Goal: Information Seeking & Learning: Learn about a topic

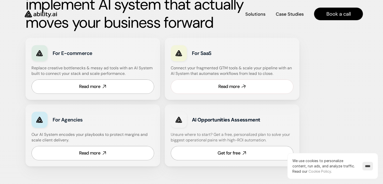
scroll to position [288, 0]
click at [223, 85] on div "Read more" at bounding box center [229, 87] width 21 height 6
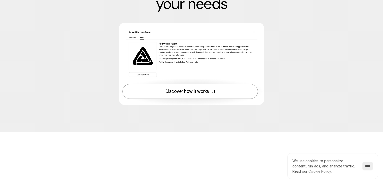
scroll to position [1533, 0]
click at [183, 94] on div "Discover how it works" at bounding box center [188, 91] width 44 height 6
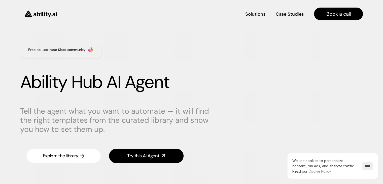
click at [68, 159] on div "Explore the library" at bounding box center [60, 156] width 35 height 6
